Goal: Task Accomplishment & Management: Complete application form

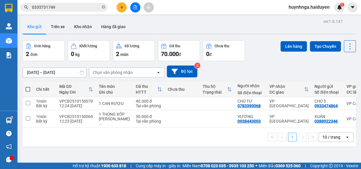
click at [102, 7] on icon "close-circle" at bounding box center [103, 6] width 3 height 3
click at [91, 9] on input "text" at bounding box center [66, 7] width 69 height 6
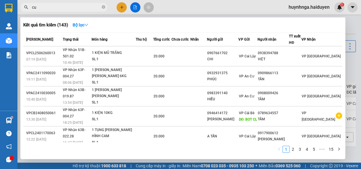
type input "c"
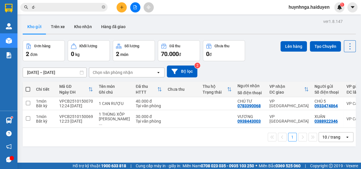
type input "d"
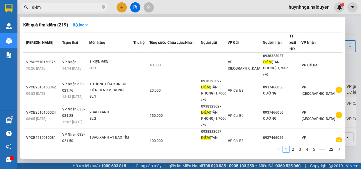
type input "điểm"
click at [103, 7] on icon "close-circle" at bounding box center [103, 6] width 3 height 3
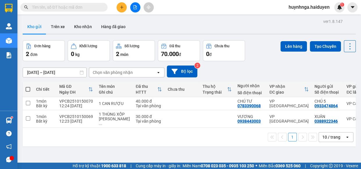
click at [85, 7] on input "text" at bounding box center [66, 7] width 69 height 6
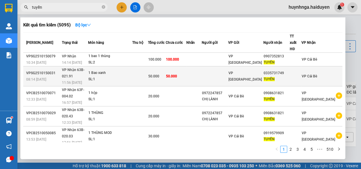
type input "tuyền"
click at [202, 68] on td at bounding box center [193, 77] width 15 height 20
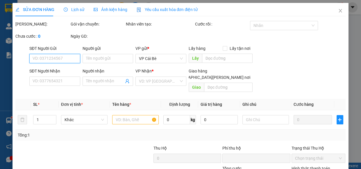
type input "0335731749"
type input "TUYỀN"
type input "0"
type input "50.000"
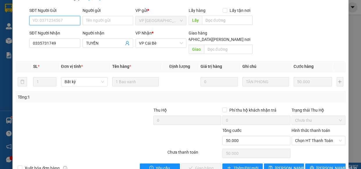
scroll to position [53, 0]
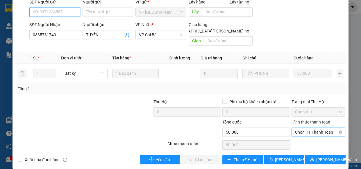
click at [304, 128] on span "Chọn HT Thanh Toán" at bounding box center [318, 132] width 47 height 9
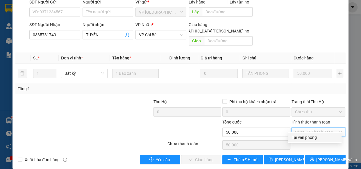
click at [303, 139] on div "Tại văn phòng" at bounding box center [315, 138] width 47 height 6
type input "0"
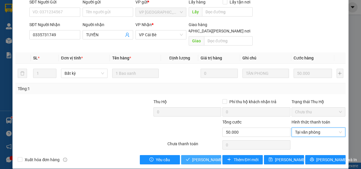
drag, startPoint x: 202, startPoint y: 154, endPoint x: 218, endPoint y: 163, distance: 18.1
click at [202, 157] on span "[PERSON_NAME] và [PERSON_NAME] hàng" at bounding box center [231, 160] width 78 height 6
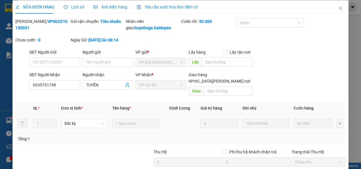
scroll to position [0, 0]
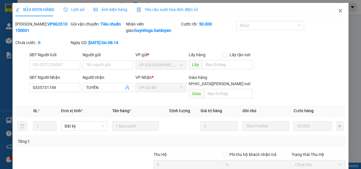
click at [338, 12] on icon "close" at bounding box center [340, 10] width 5 height 5
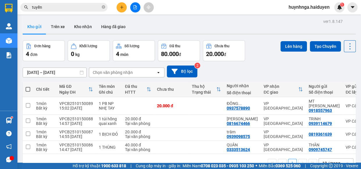
click at [245, 65] on div "[DATE] – [DATE] Press the down arrow key to interact with the calendar and sele…" at bounding box center [189, 71] width 333 height 21
click at [259, 58] on div "Đơn hàng 4 đơn [PERSON_NAME] 0 kg Số [PERSON_NAME] 4 món Đã thu 80.000 [PERSON_…" at bounding box center [189, 50] width 333 height 21
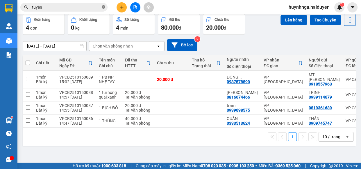
click at [105, 6] on icon "close-circle" at bounding box center [103, 6] width 3 height 3
click at [258, 42] on div "[DATE] – [DATE] Press the down arrow key to interact with the calendar and sele…" at bounding box center [189, 45] width 333 height 12
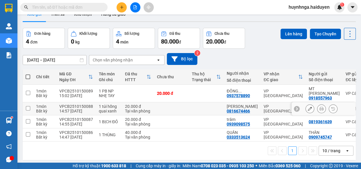
scroll to position [0, 0]
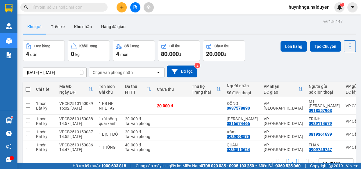
click at [88, 9] on input "text" at bounding box center [66, 7] width 69 height 6
type input "d"
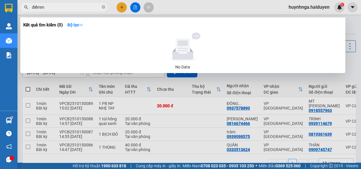
type input "điểmm"
click at [358, 58] on div at bounding box center [180, 84] width 361 height 169
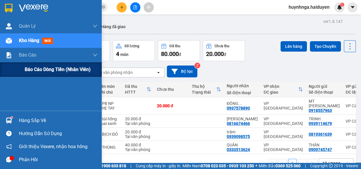
click at [62, 70] on span "Báo cáo dòng tiền (nhân viên)" at bounding box center [58, 69] width 66 height 7
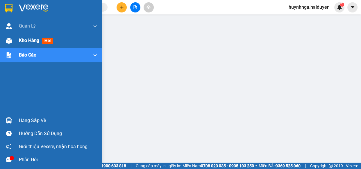
click at [25, 38] on span "Kho hàng" at bounding box center [29, 41] width 20 height 6
